Goal: Communication & Community: Participate in discussion

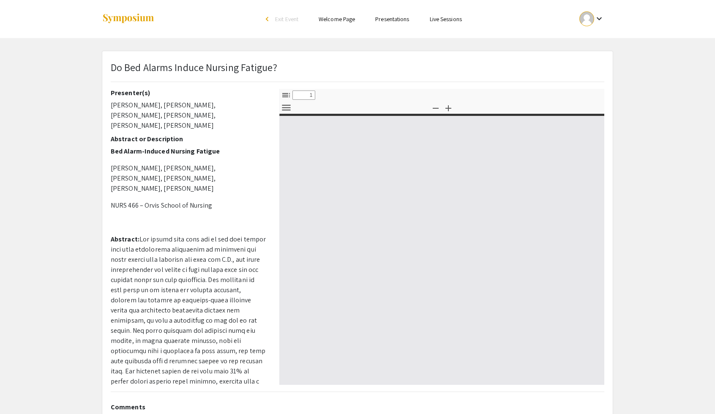
select select "custom"
type input "0"
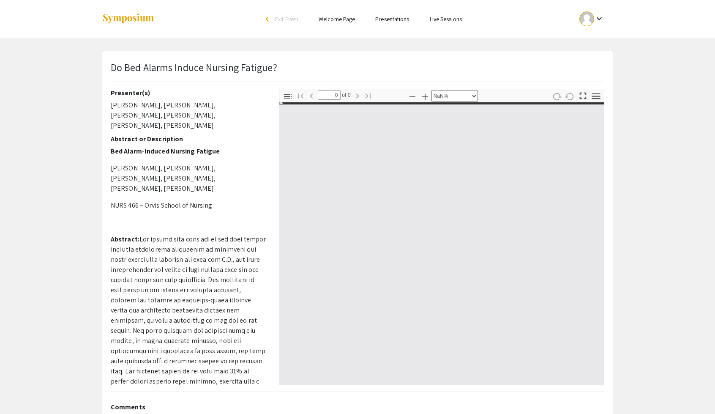
select select "auto"
type input "1"
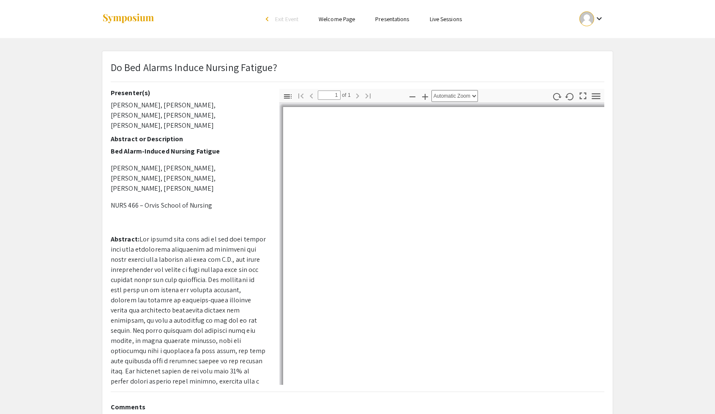
select select "custom"
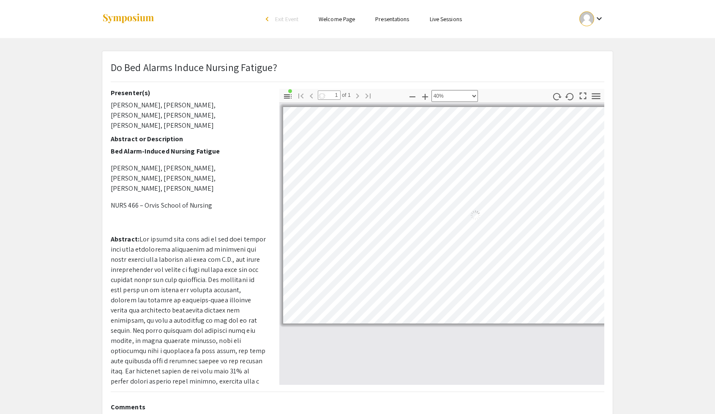
scroll to position [0, 2]
click at [385, 24] on li "Presentations" at bounding box center [392, 19] width 54 height 10
click at [392, 20] on link "Presentations" at bounding box center [392, 19] width 34 height 8
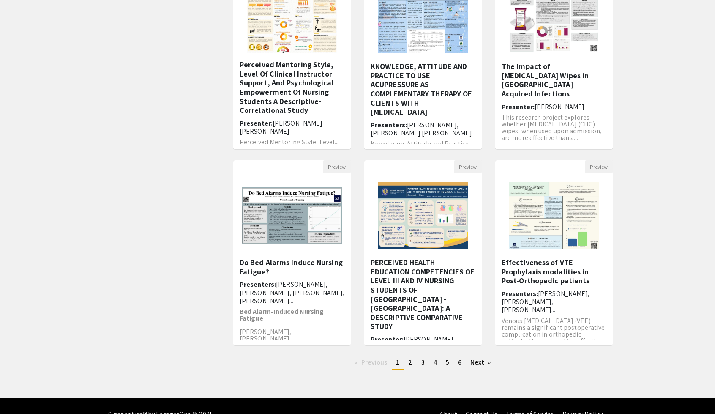
scroll to position [130, 0]
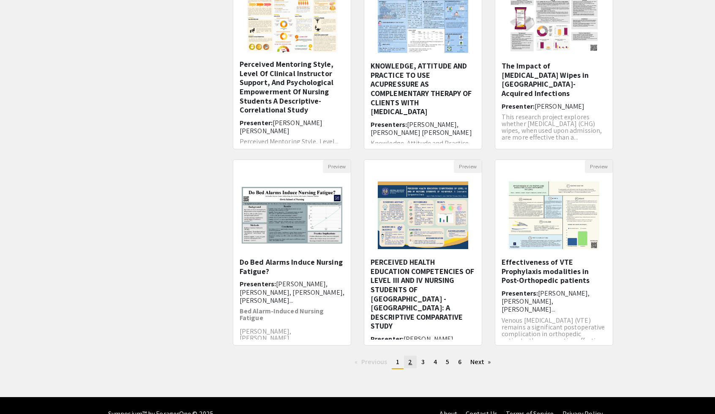
click at [412, 363] on link "page 2" at bounding box center [410, 361] width 12 height 13
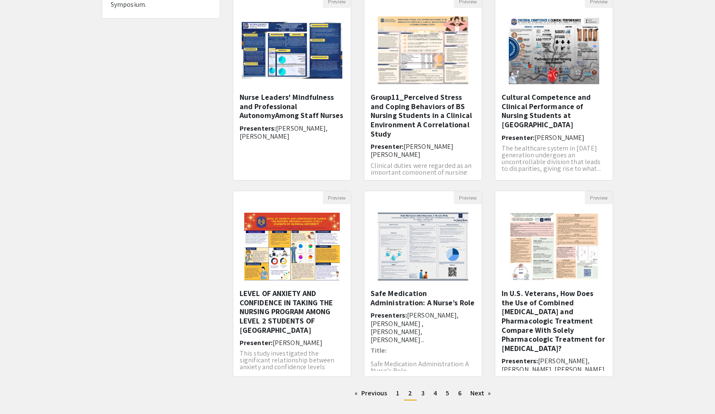
scroll to position [99, 0]
click at [446, 322] on span "[PERSON_NAME], [PERSON_NAME] , [PERSON_NAME], [PERSON_NAME]..." at bounding box center [415, 326] width 88 height 33
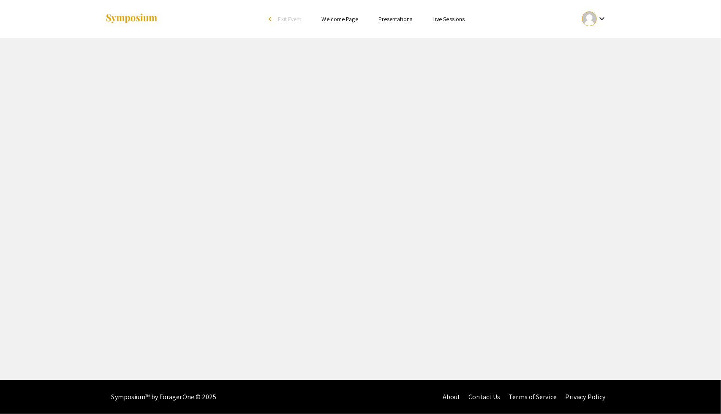
select select "custom"
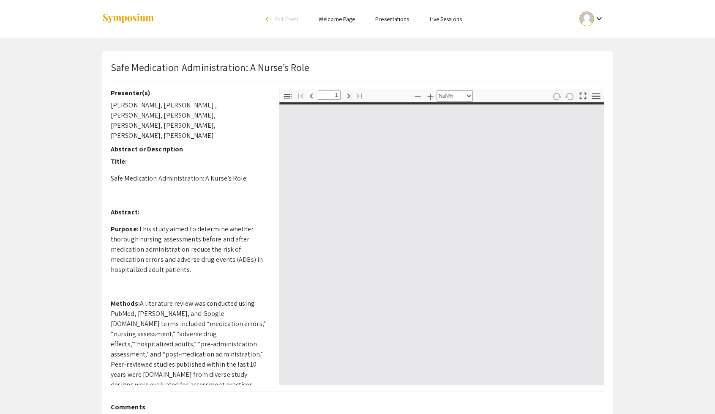
type input "0"
select select "custom"
type input "1"
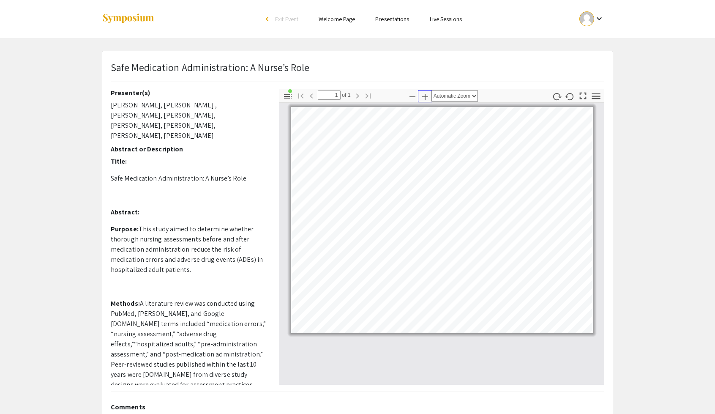
click at [423, 95] on icon "button" at bounding box center [425, 97] width 10 height 10
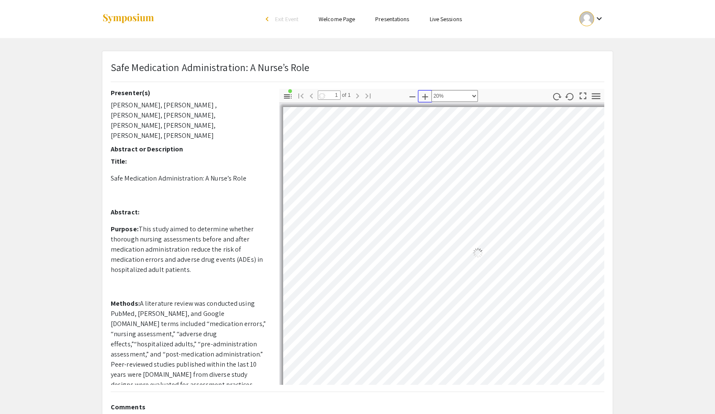
click at [423, 95] on icon "button" at bounding box center [425, 97] width 10 height 10
select select "custom"
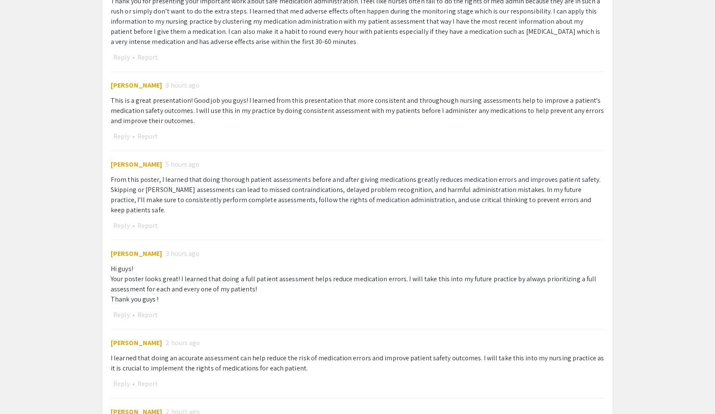
scroll to position [518, 0]
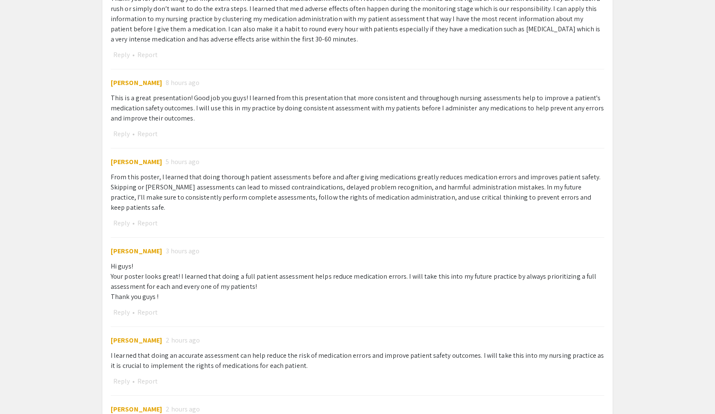
drag, startPoint x: 112, startPoint y: 176, endPoint x: 395, endPoint y: 212, distance: 284.6
click at [395, 212] on div "[PERSON_NAME] 5 hours ago From this poster, I learned that doing thorough patie…" at bounding box center [358, 188] width 494 height 81
click at [254, 237] on div "[PERSON_NAME] 3 hours ago Hi guys! Your poster looks great! I learned that doin…" at bounding box center [358, 277] width 494 height 81
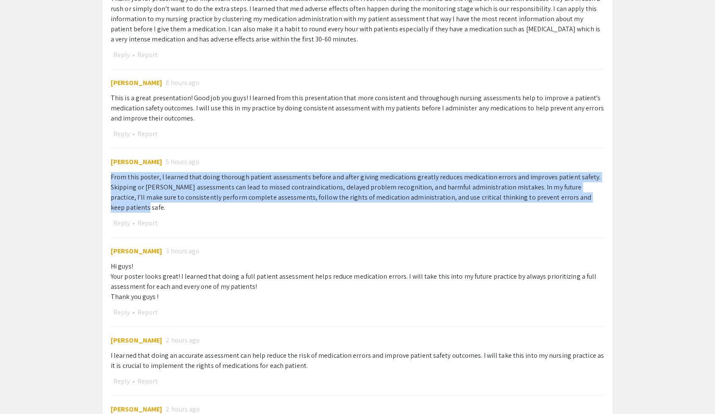
drag, startPoint x: 108, startPoint y: 174, endPoint x: 562, endPoint y: 197, distance: 454.0
click at [562, 197] on div "Comments Post [PERSON_NAME] [DATE] Hello all, Thank you for presenting your imp…" at bounding box center [357, 172] width 506 height 585
click at [565, 197] on div "From this poster, I learned that doing thorough patient assessments before and …" at bounding box center [358, 192] width 494 height 41
drag, startPoint x: 559, startPoint y: 197, endPoint x: 3, endPoint y: 179, distance: 556.8
click at [3, 179] on app-presentation "Safe Medication Administration: A Nurse’s Role Presenter(s) [PERSON_NAME], [PER…" at bounding box center [357, 4] width 715 height 942
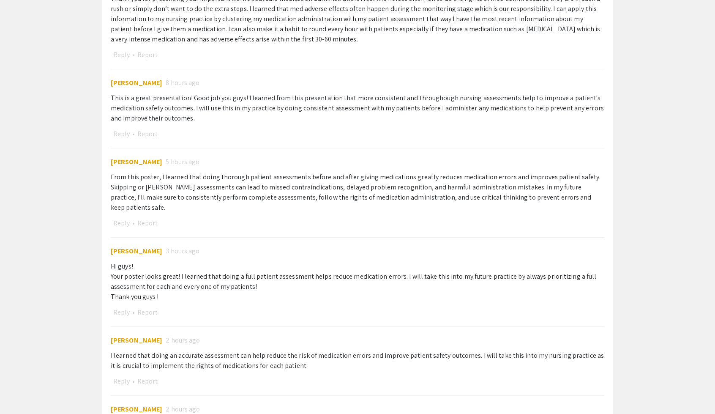
click at [620, 172] on app-presentation "Safe Medication Administration: A Nurse’s Role Presenter(s) [PERSON_NAME], [PER…" at bounding box center [357, 4] width 715 height 942
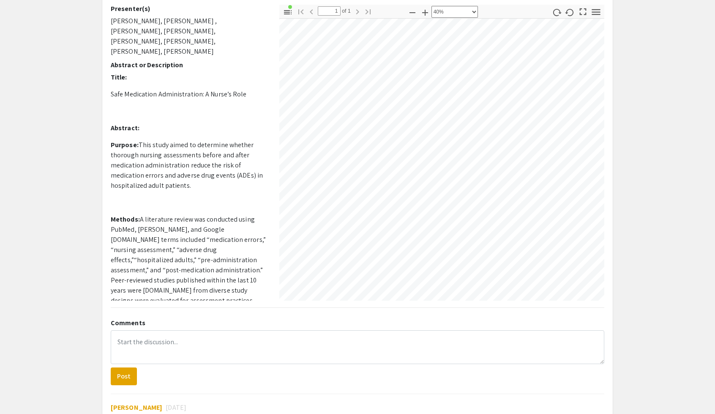
scroll to position [0, 0]
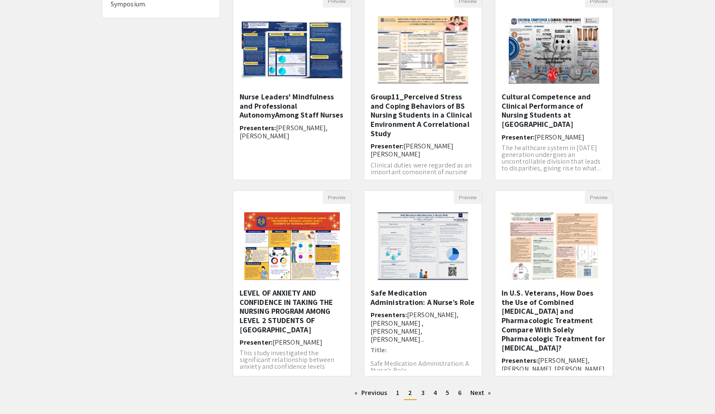
scroll to position [146, 0]
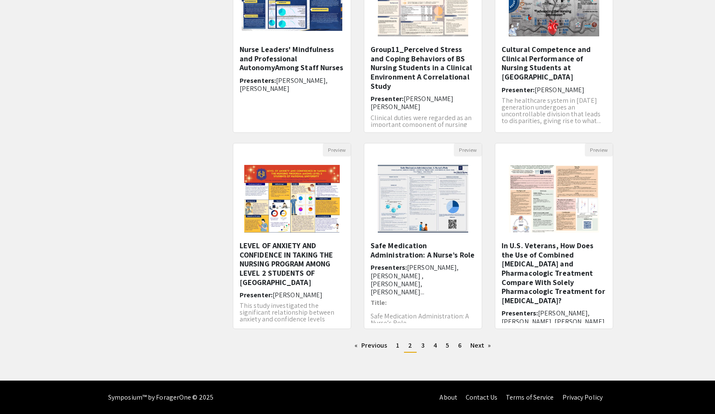
click at [481, 337] on div "Preview Safe Medication Administration: A Nurse’s Role Presenters: [PERSON_NAME…" at bounding box center [423, 241] width 131 height 196
click at [480, 345] on link "Next page" at bounding box center [480, 345] width 29 height 13
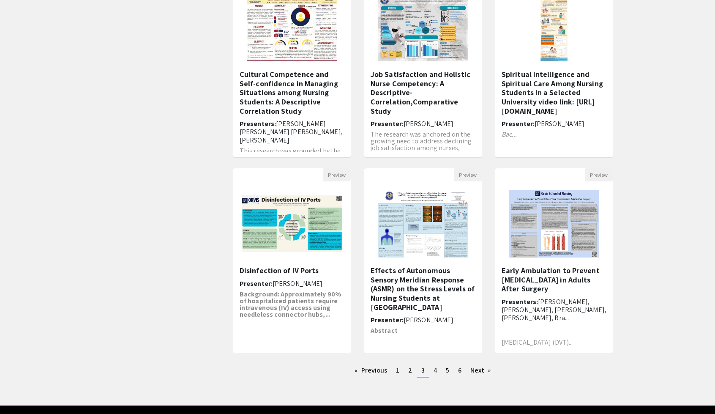
scroll to position [123, 0]
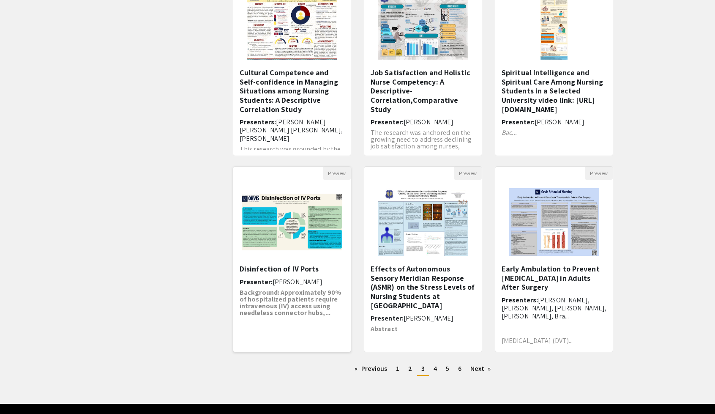
click at [310, 269] on h5 "Disinfection of IV Ports" at bounding box center [292, 268] width 105 height 9
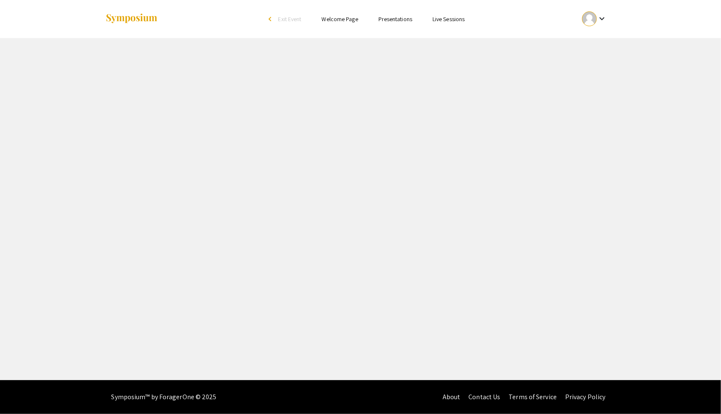
select select "custom"
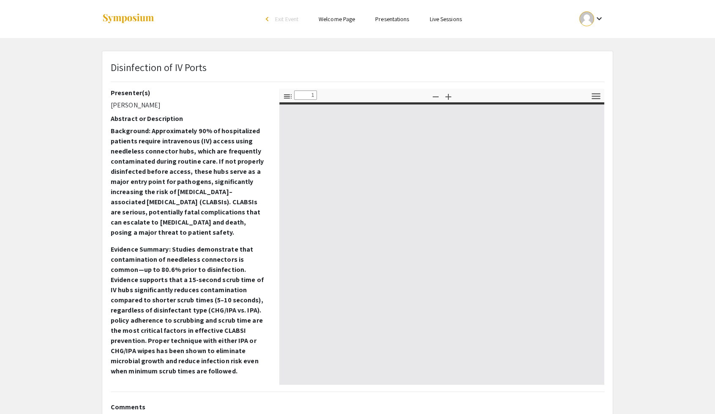
type input "0"
select select "custom"
type input "1"
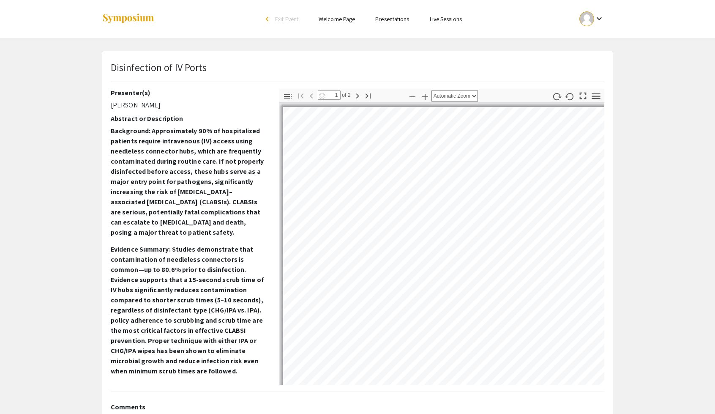
select select "auto"
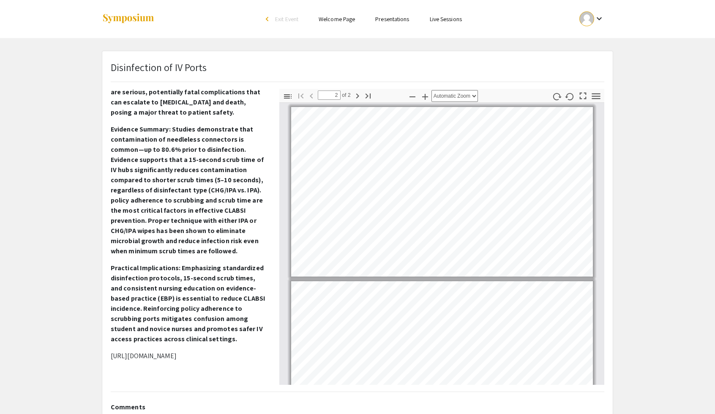
scroll to position [69, 0]
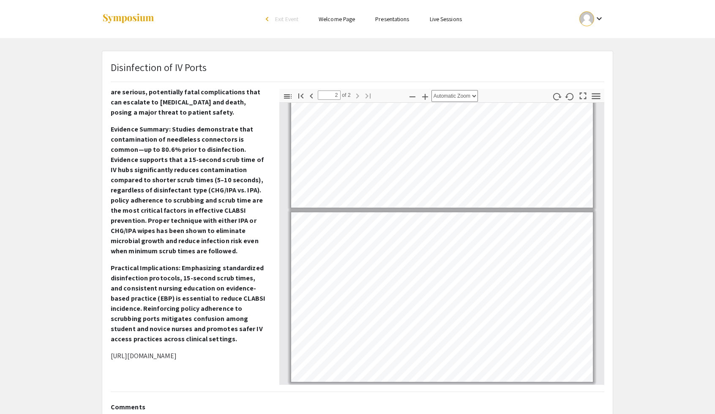
type input "1"
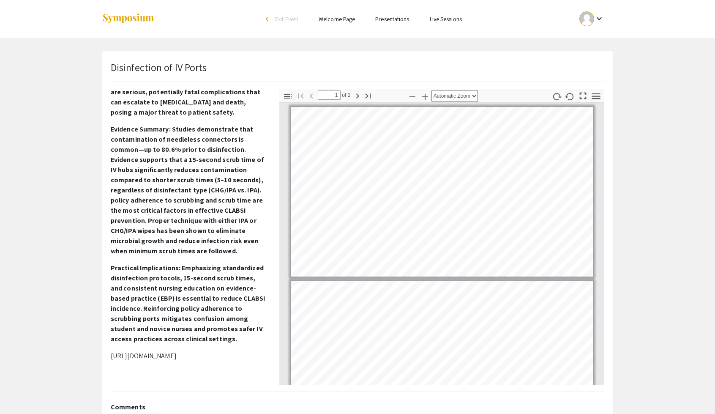
scroll to position [0, 0]
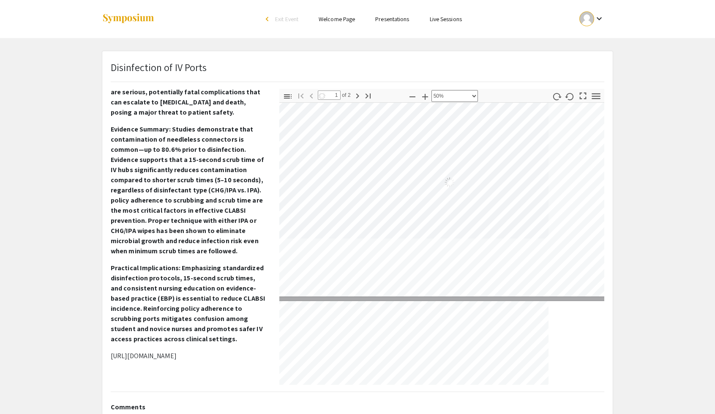
select select "custom"
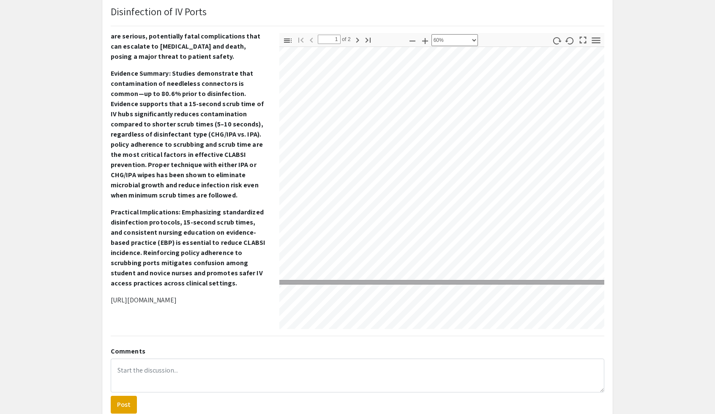
scroll to position [45, 175]
type input "2"
select select "custom"
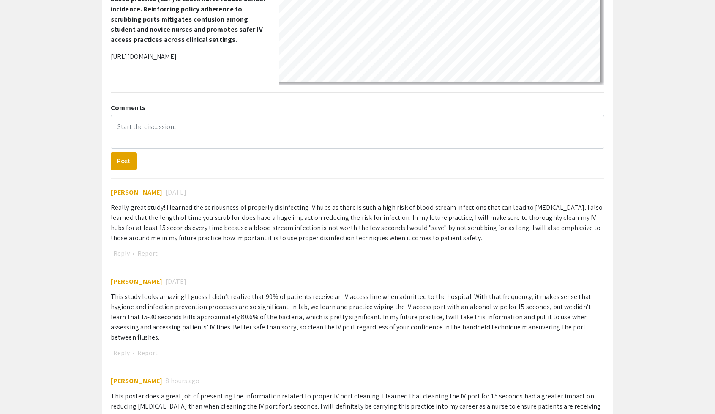
scroll to position [302, 0]
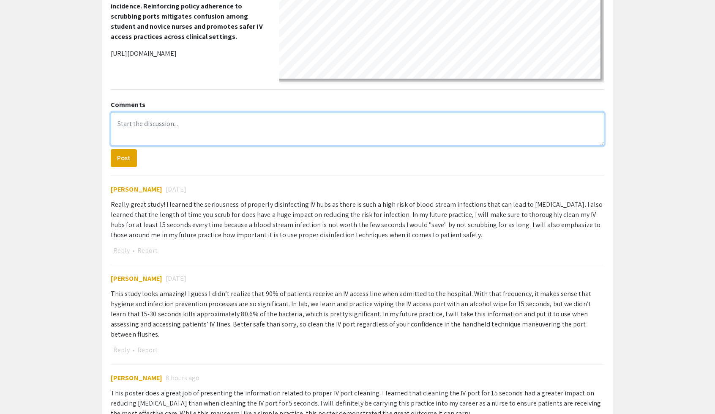
click at [153, 129] on textarea at bounding box center [358, 129] width 494 height 34
type textarea "I really enjoyed this! I learned that infection is very high risk for patients …"
click at [353, 119] on textarea "I really enjoyed this! I learned that infection is very high risk for patients …" at bounding box center [358, 129] width 494 height 34
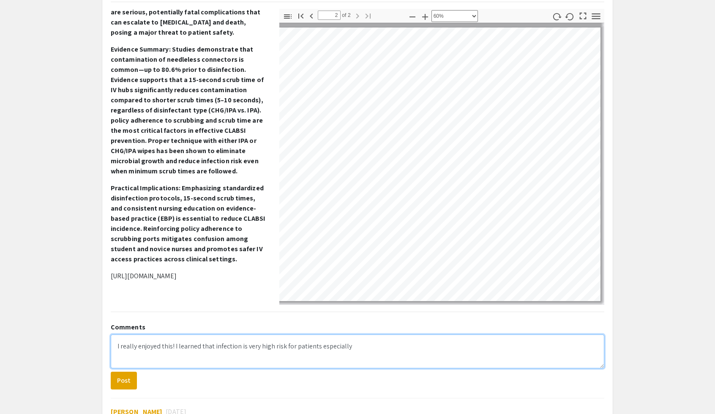
scroll to position [51, 0]
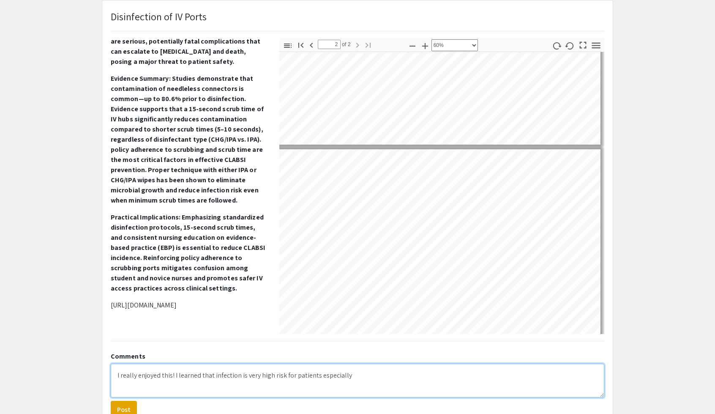
type input "1"
select select "custom"
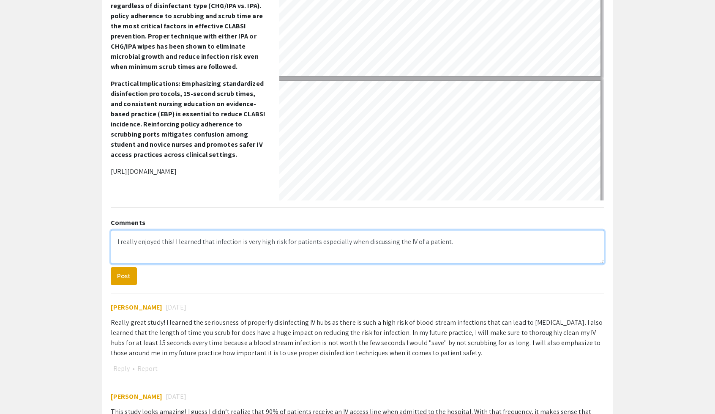
scroll to position [185, 0]
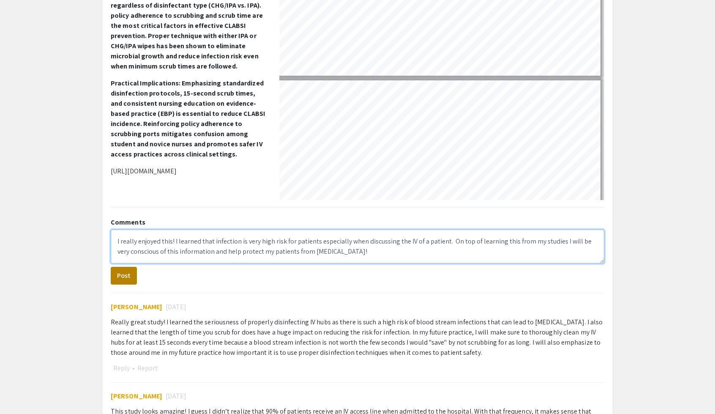
type textarea "I really enjoyed this! I learned that infection is very high risk for patients …"
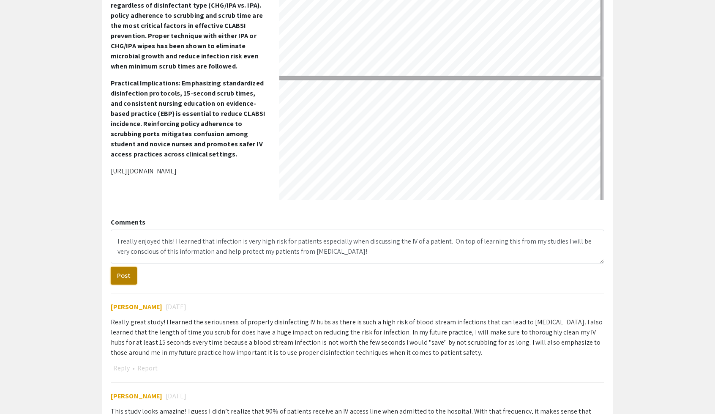
click at [124, 277] on button "Post" at bounding box center [124, 276] width 26 height 18
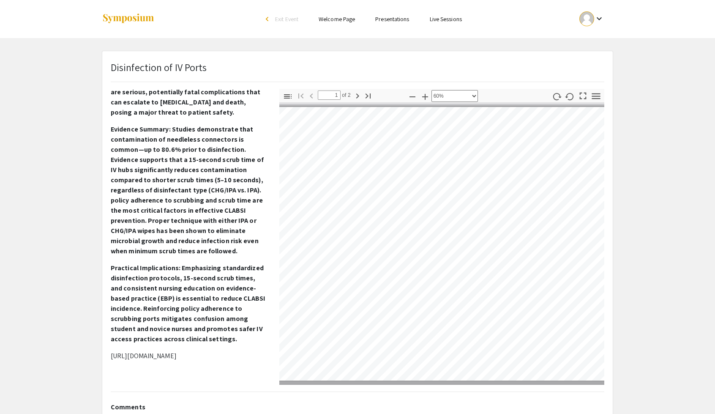
scroll to position [0, 45]
